Goal: Task Accomplishment & Management: Use online tool/utility

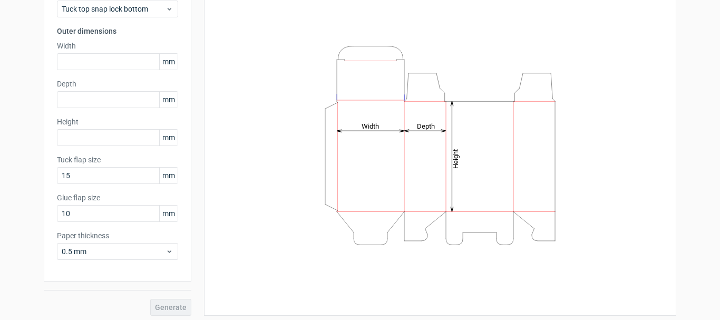
scroll to position [93, 0]
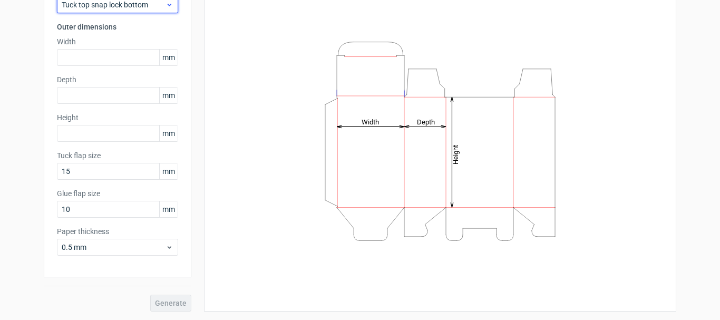
click at [148, 9] on span "Tuck top snap lock bottom" at bounding box center [114, 4] width 104 height 11
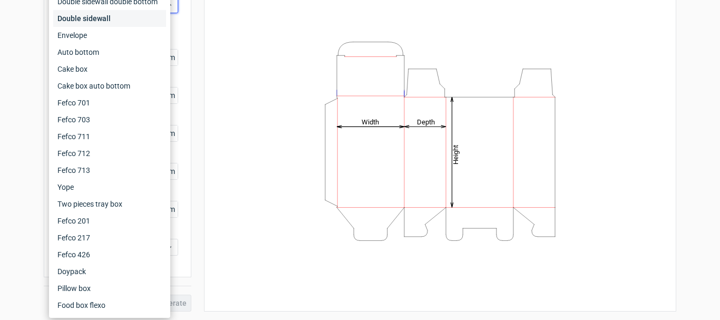
click at [143, 14] on div "Double sidewall" at bounding box center [109, 18] width 113 height 17
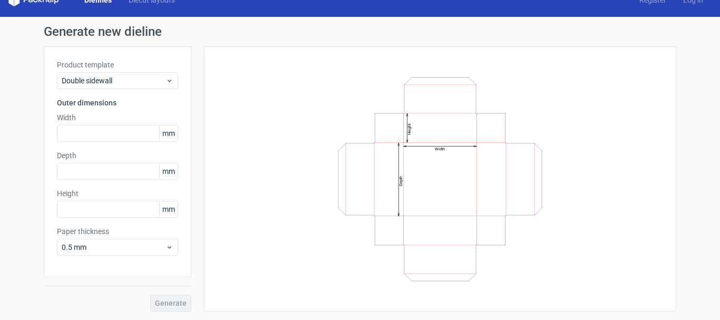
scroll to position [17, 0]
click at [115, 80] on span "Double sidewall" at bounding box center [114, 80] width 104 height 11
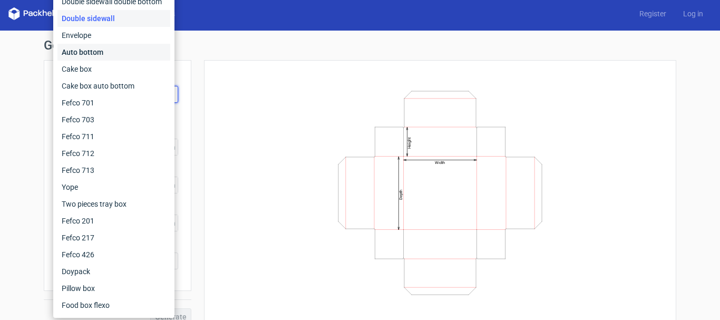
scroll to position [0, 0]
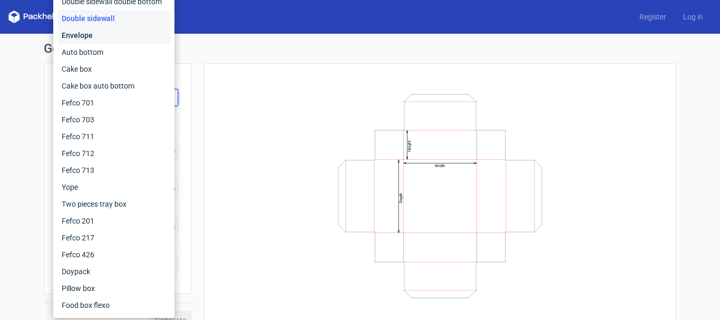
click at [122, 40] on div "Envelope" at bounding box center [113, 35] width 113 height 17
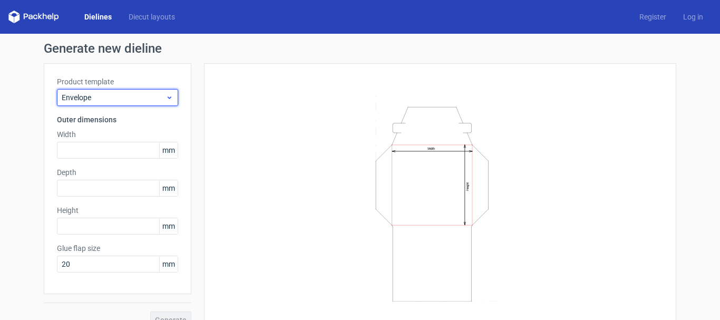
click at [149, 94] on span "Envelope" at bounding box center [114, 97] width 104 height 11
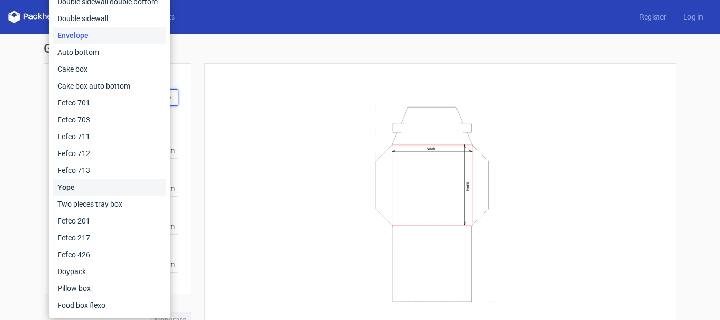
click at [108, 192] on div "Yope" at bounding box center [109, 187] width 113 height 17
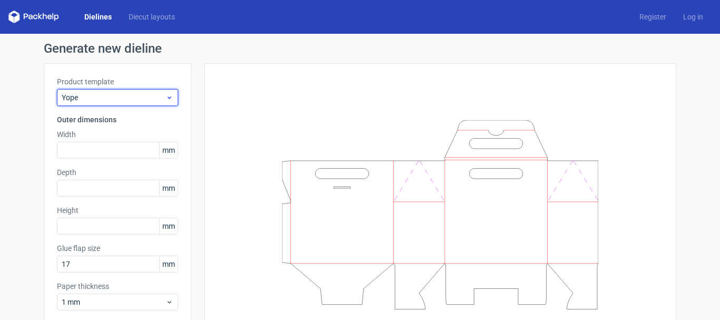
click at [150, 89] on div "Yope" at bounding box center [117, 97] width 121 height 17
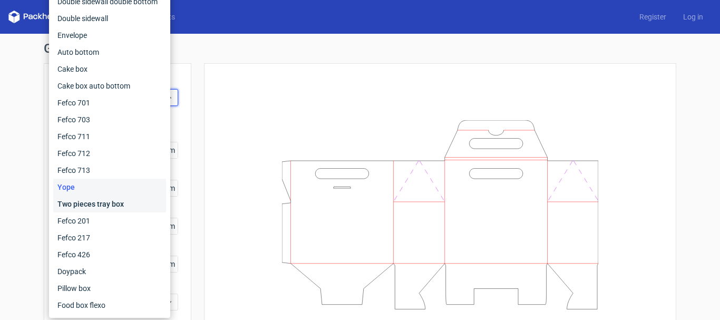
click at [121, 203] on div "Two pieces tray box" at bounding box center [109, 204] width 113 height 17
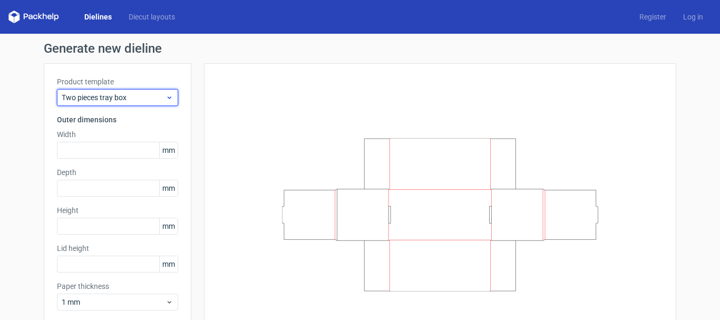
click at [169, 102] on div "Two pieces tray box" at bounding box center [117, 97] width 121 height 17
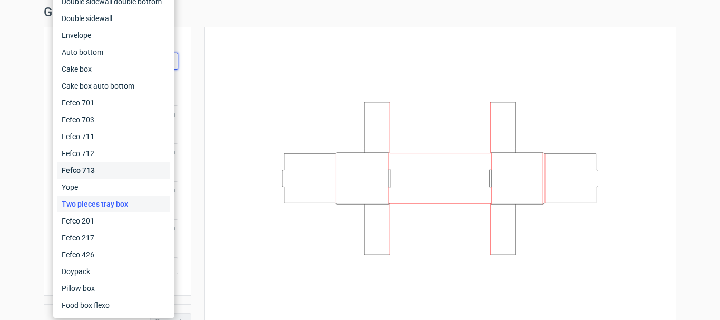
scroll to position [55, 0]
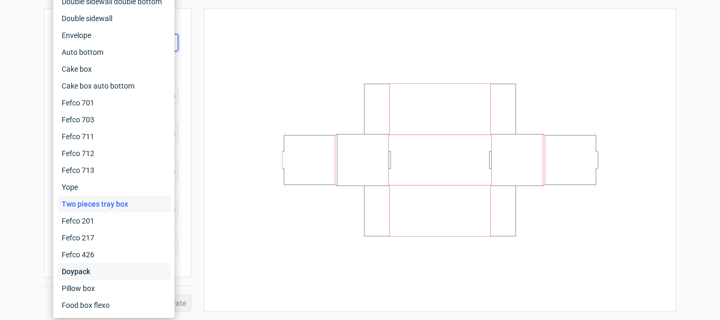
click at [108, 266] on div "Doypack" at bounding box center [113, 271] width 113 height 17
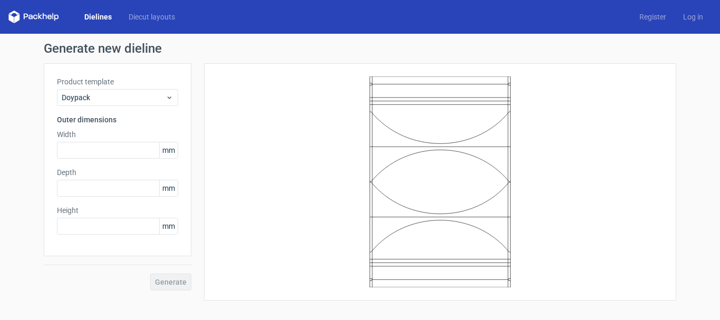
click at [109, 14] on link "Dielines" at bounding box center [98, 17] width 44 height 11
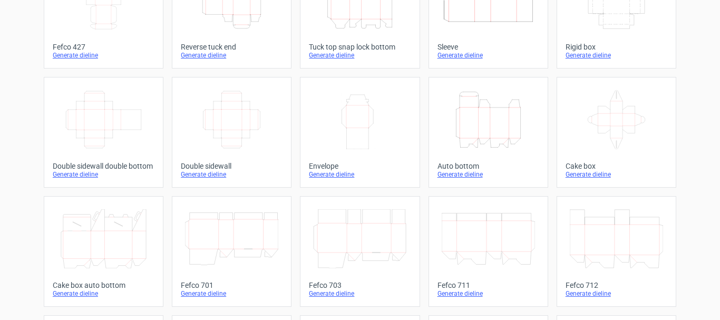
scroll to position [53, 0]
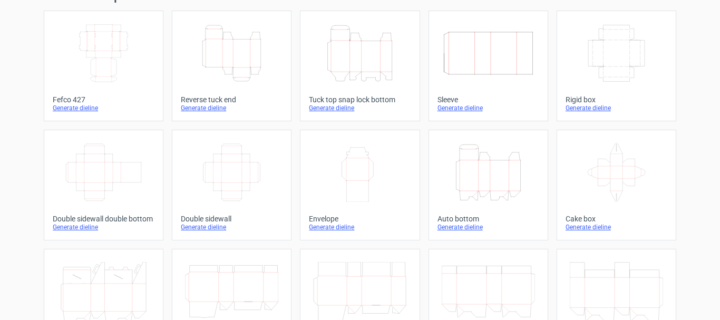
click at [222, 72] on icon "Height Depth Width" at bounding box center [231, 53] width 93 height 59
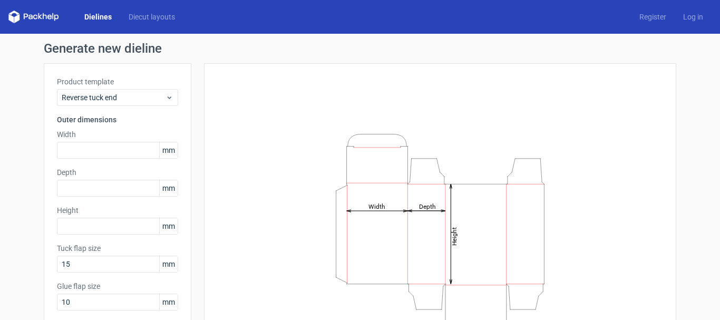
scroll to position [53, 0]
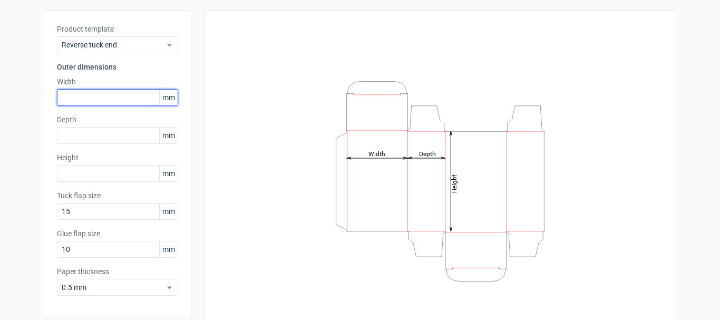
click at [100, 102] on input "text" at bounding box center [117, 97] width 121 height 17
type input "135"
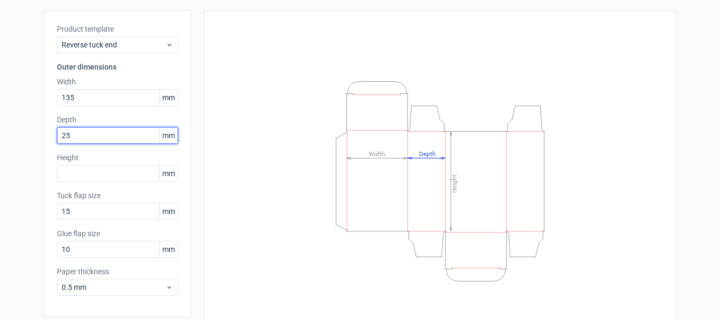
type input "25"
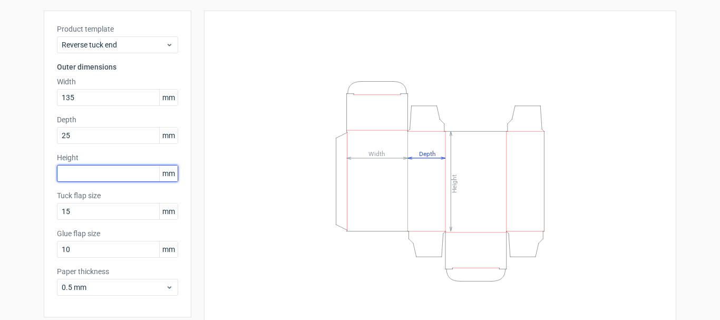
click at [94, 175] on input "text" at bounding box center [117, 173] width 121 height 17
type input "153"
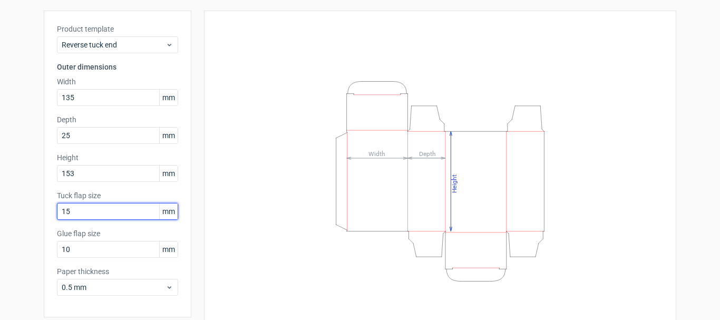
click at [92, 214] on input "15" at bounding box center [117, 211] width 121 height 17
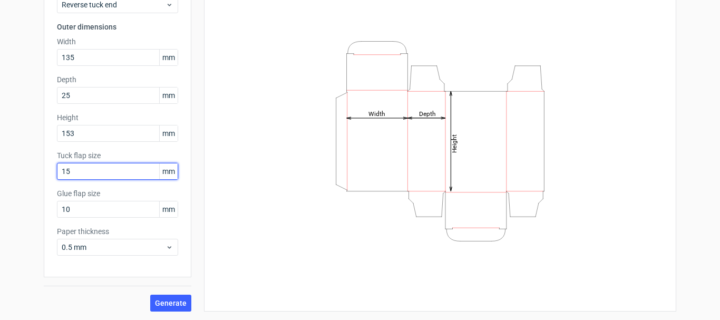
scroll to position [0, 0]
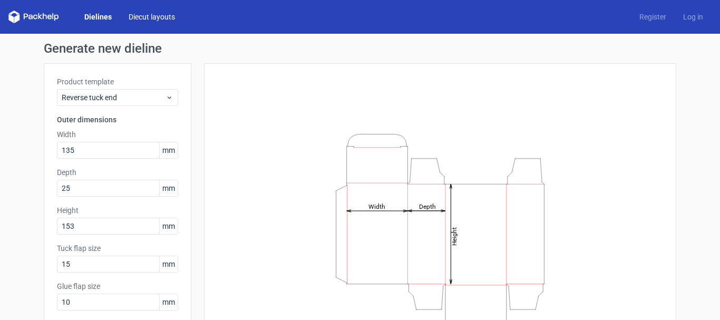
click at [152, 16] on link "Diecut layouts" at bounding box center [151, 17] width 63 height 11
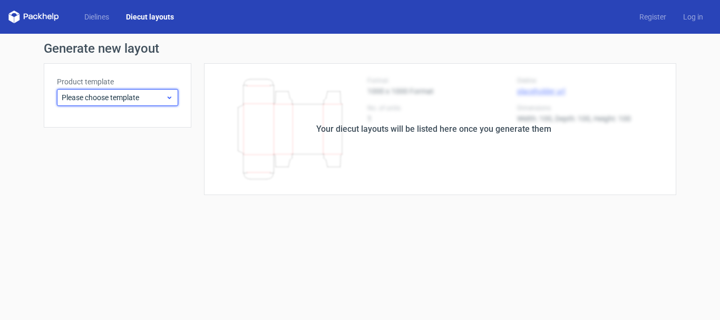
click at [158, 99] on span "Please choose template" at bounding box center [114, 97] width 104 height 11
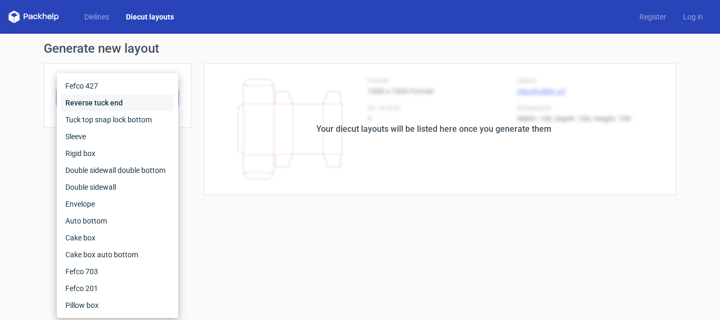
click at [111, 104] on div "Reverse tuck end" at bounding box center [117, 102] width 113 height 17
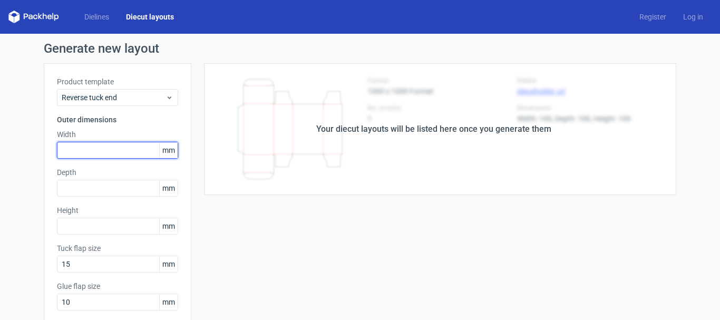
click at [80, 157] on input "text" at bounding box center [117, 150] width 121 height 17
type input "135"
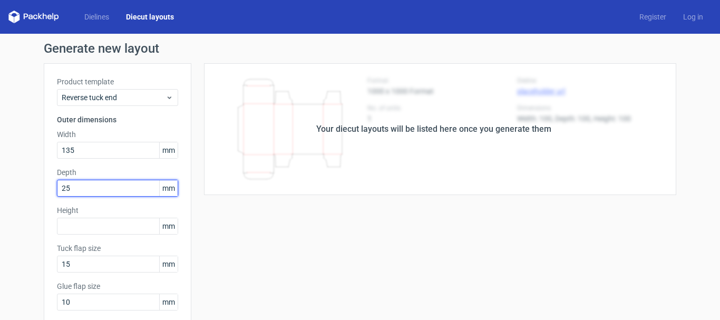
type input "25"
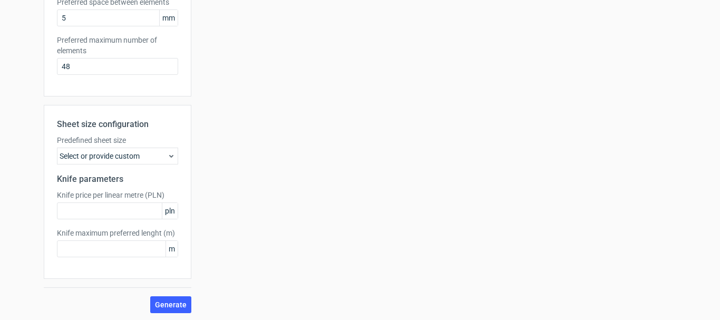
scroll to position [324, 0]
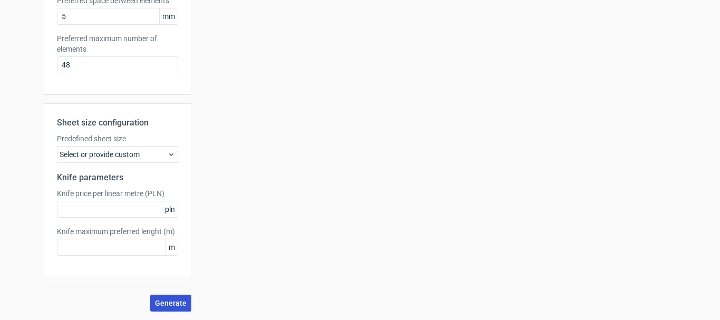
type input "155"
click at [181, 304] on span "Generate" at bounding box center [171, 302] width 32 height 7
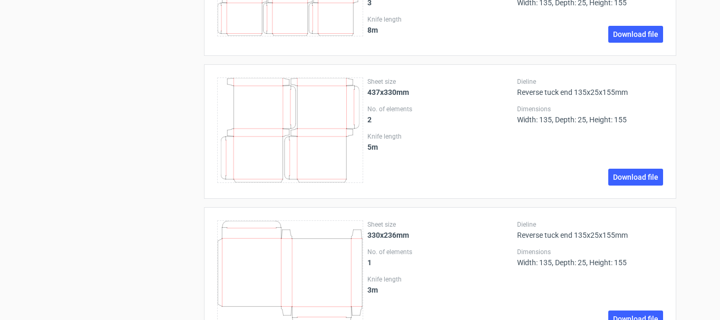
scroll to position [1686, 0]
drag, startPoint x: 363, startPoint y: 94, endPoint x: 410, endPoint y: 97, distance: 47.5
click at [410, 97] on div "Sheet size 437x330mm No. of elements 2 Knife length 5 m Dieline Reverse tuck en…" at bounding box center [440, 130] width 446 height 108
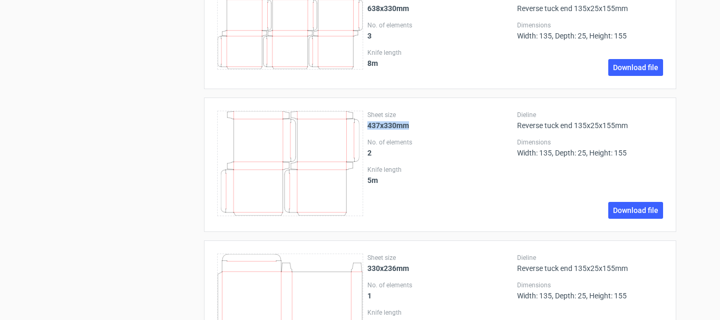
scroll to position [1634, 0]
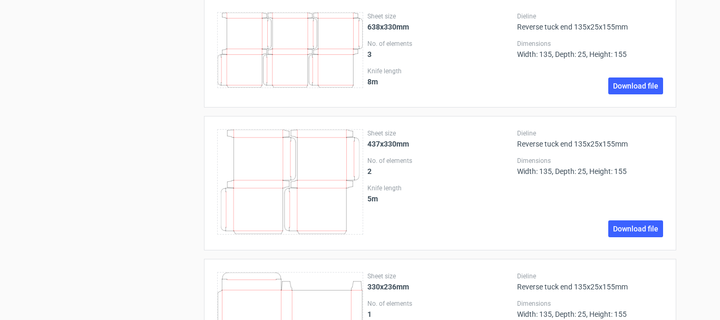
click at [504, 175] on div "No. of elements 2" at bounding box center [440, 166] width 146 height 19
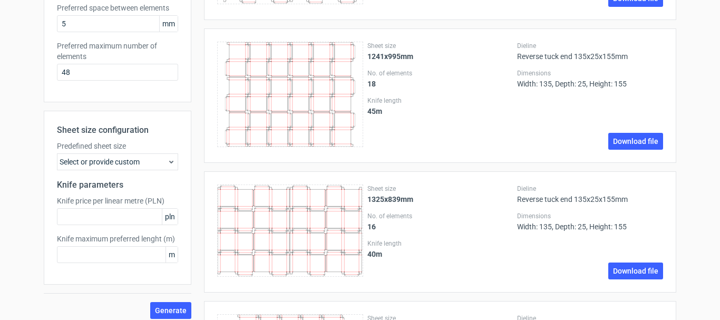
scroll to position [0, 0]
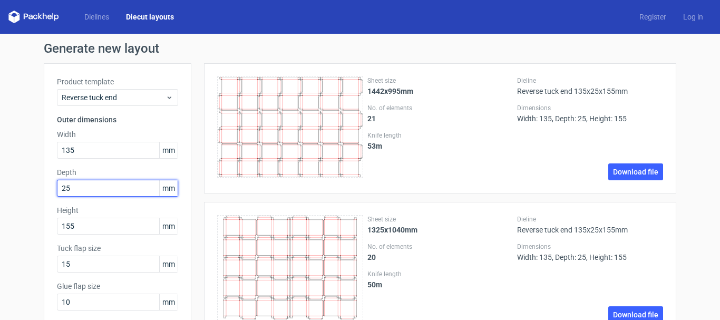
drag, startPoint x: 64, startPoint y: 190, endPoint x: 0, endPoint y: 190, distance: 64.3
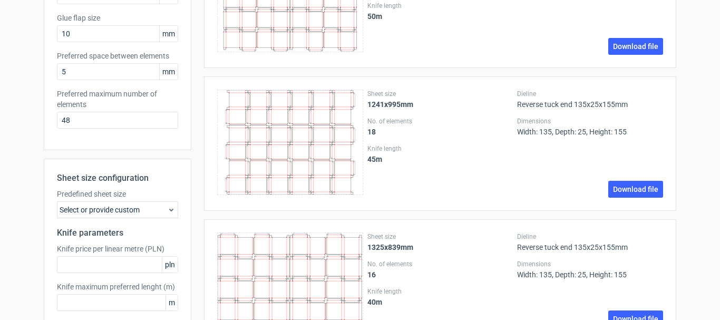
scroll to position [263, 0]
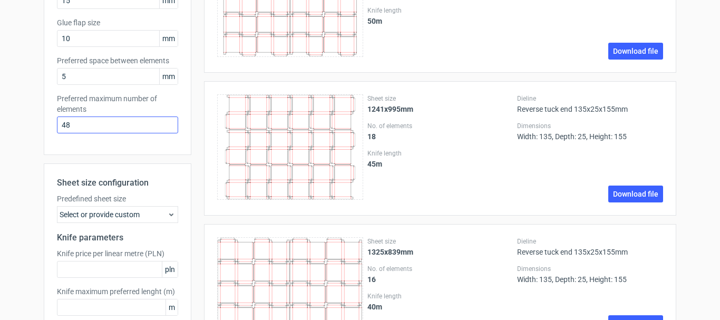
type input "52"
drag, startPoint x: 81, startPoint y: 126, endPoint x: 0, endPoint y: 125, distance: 81.2
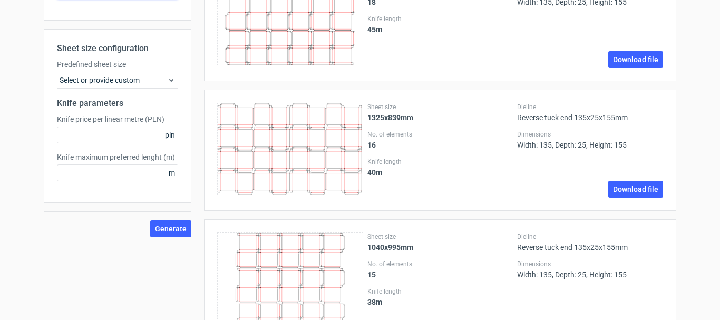
scroll to position [474, 0]
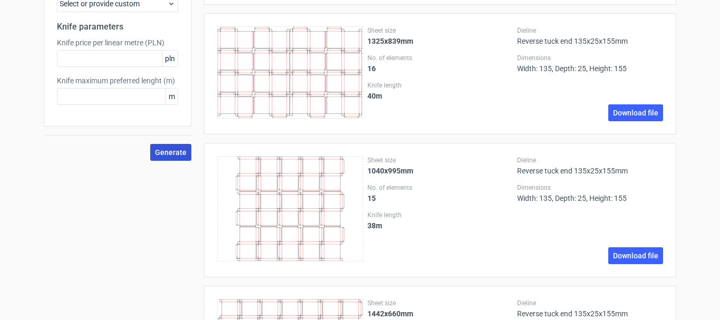
type input "4"
click at [158, 149] on span "Generate" at bounding box center [171, 152] width 32 height 7
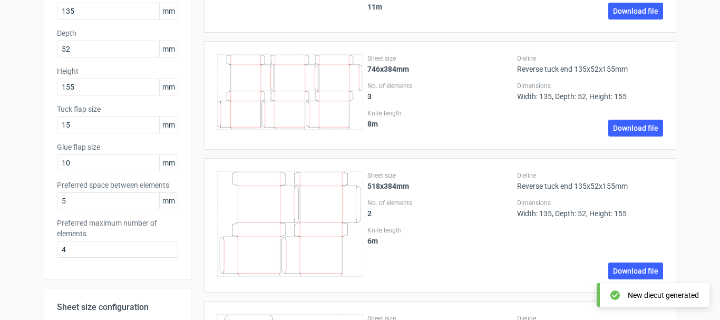
scroll to position [158, 0]
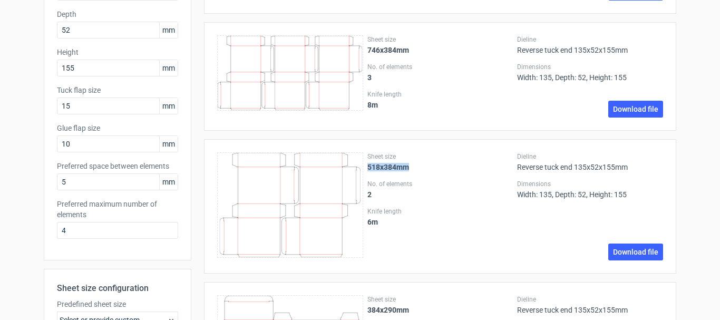
drag, startPoint x: 363, startPoint y: 166, endPoint x: 414, endPoint y: 162, distance: 50.7
click at [414, 162] on div "Sheet size 518x384mm" at bounding box center [440, 161] width 146 height 19
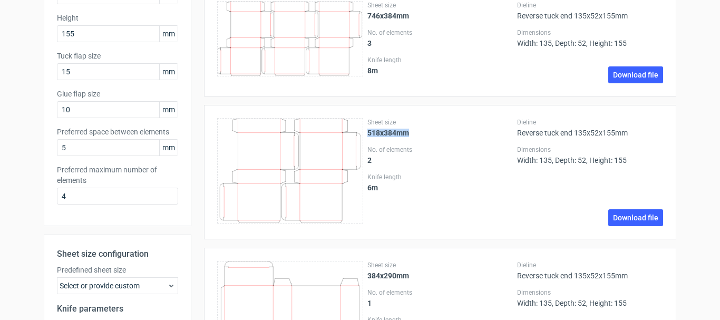
scroll to position [211, 0]
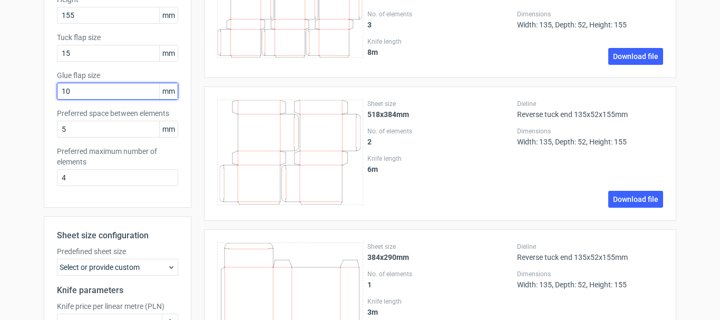
drag, startPoint x: 60, startPoint y: 94, endPoint x: 21, endPoint y: 92, distance: 39.1
click at [21, 92] on div "Generate new layout Product template Reverse tuck end Outer dimensions Width 13…" at bounding box center [360, 128] width 720 height 610
type input "20"
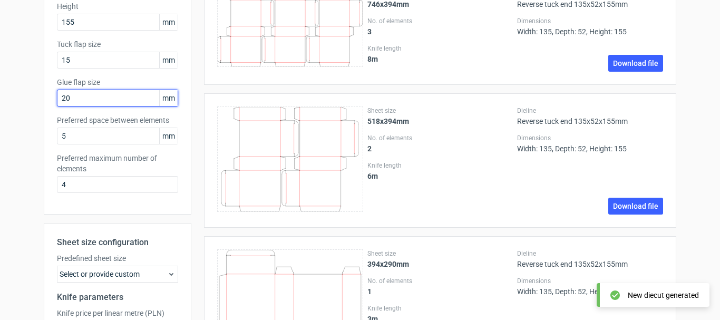
scroll to position [222, 0]
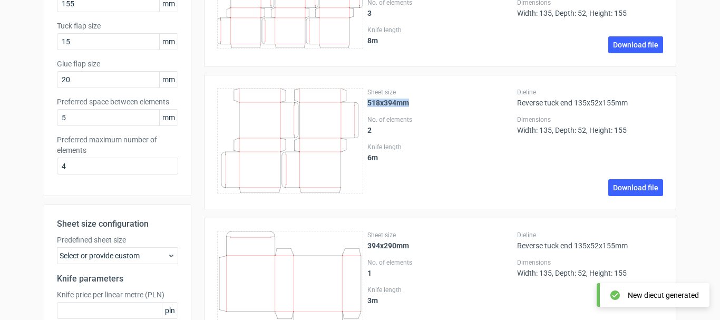
drag, startPoint x: 364, startPoint y: 104, endPoint x: 405, endPoint y: 104, distance: 41.1
click at [405, 104] on div "Sheet size 518x394mm" at bounding box center [440, 97] width 146 height 19
click at [422, 105] on div "Sheet size 518x394mm" at bounding box center [440, 97] width 146 height 19
drag, startPoint x: 364, startPoint y: 100, endPoint x: 409, endPoint y: 101, distance: 45.3
click at [409, 101] on div "Sheet size 518x394mm" at bounding box center [440, 97] width 146 height 19
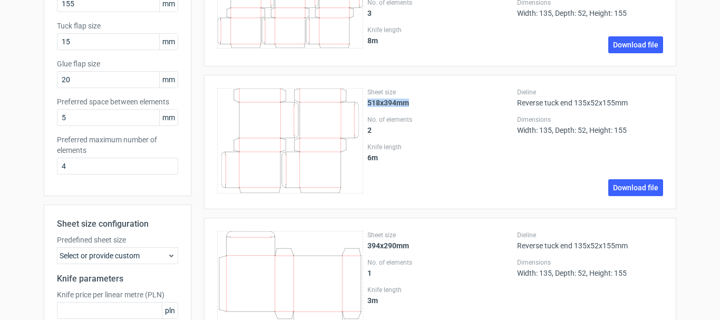
click at [370, 104] on strong "518x394mm" at bounding box center [388, 103] width 42 height 8
click at [621, 188] on link "Download file" at bounding box center [635, 187] width 55 height 17
